Goal: Use online tool/utility: Use online tool/utility

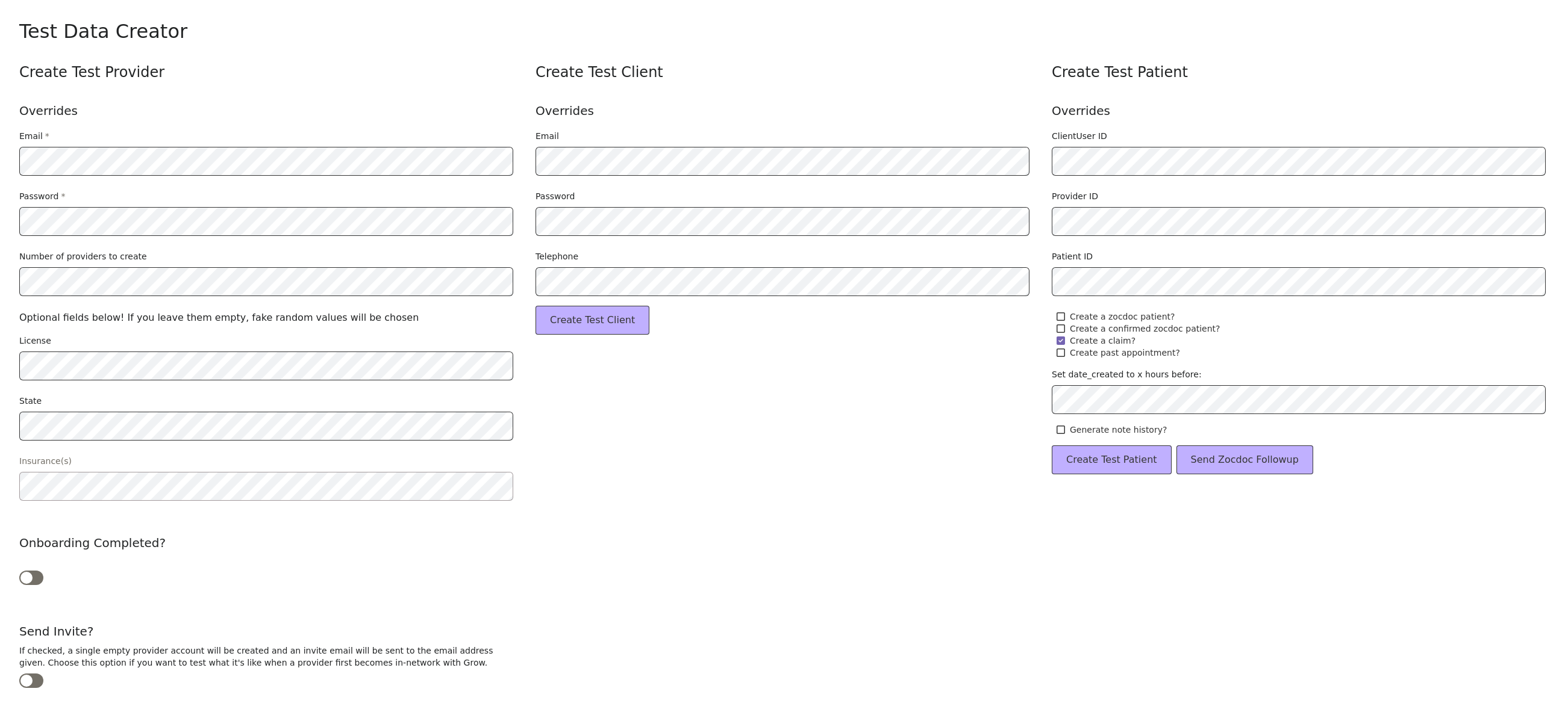
click at [717, 456] on div "Create Test Client Overrides Email Password Telephone Create Test Client" at bounding box center [784, 442] width 497 height 759
